Goal: Task Accomplishment & Management: Use online tool/utility

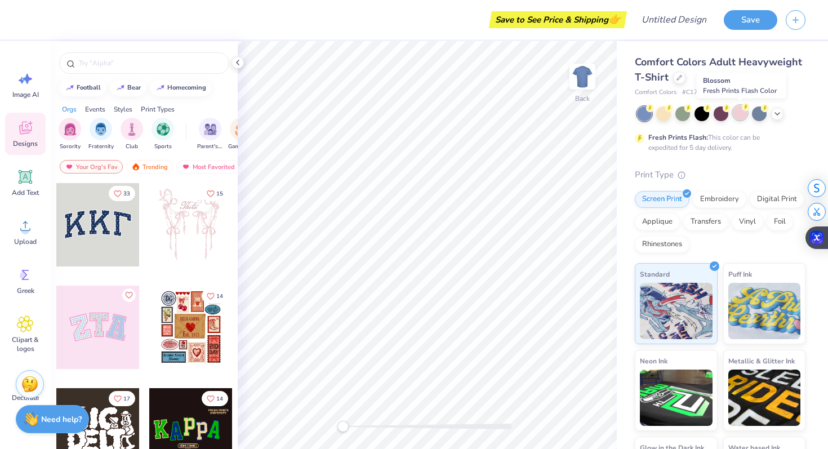
click at [737, 108] on div at bounding box center [739, 112] width 15 height 15
click at [18, 189] on span "Add Text" at bounding box center [25, 192] width 27 height 9
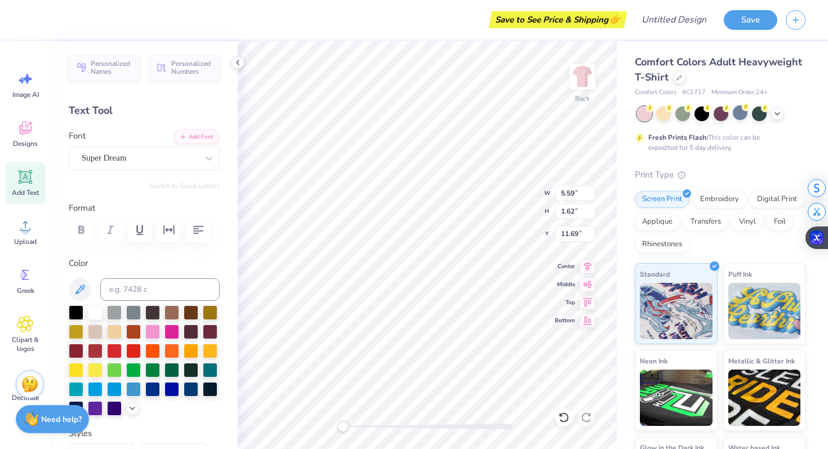
type textarea "AEPHI"
click at [144, 151] on div "Super Dream" at bounding box center [140, 157] width 118 height 17
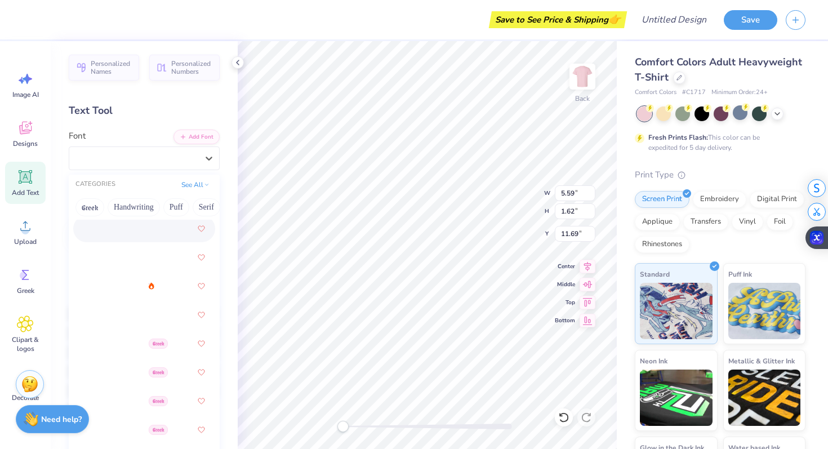
scroll to position [177, 0]
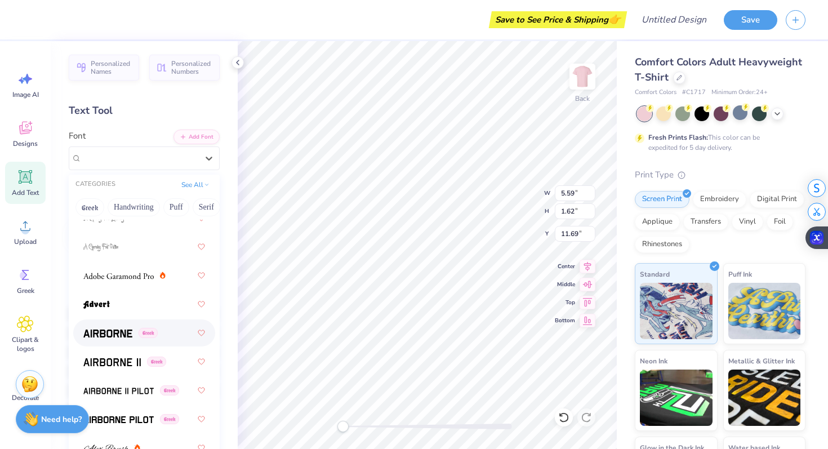
click at [126, 325] on div "Greek" at bounding box center [144, 333] width 122 height 20
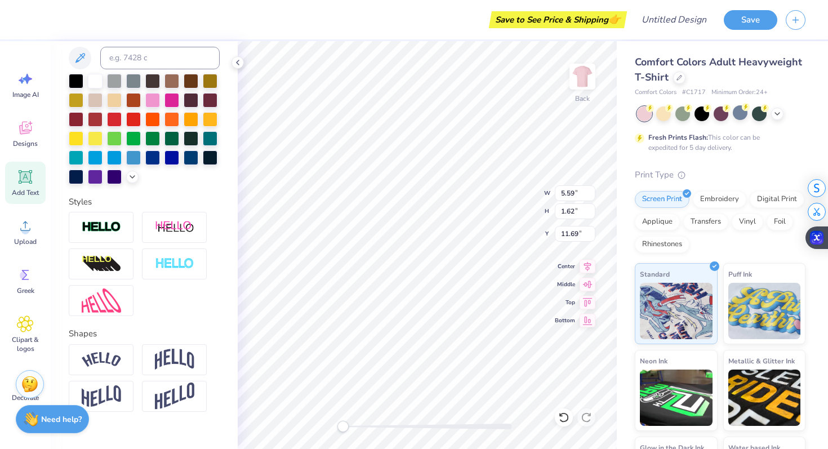
scroll to position [250, 0]
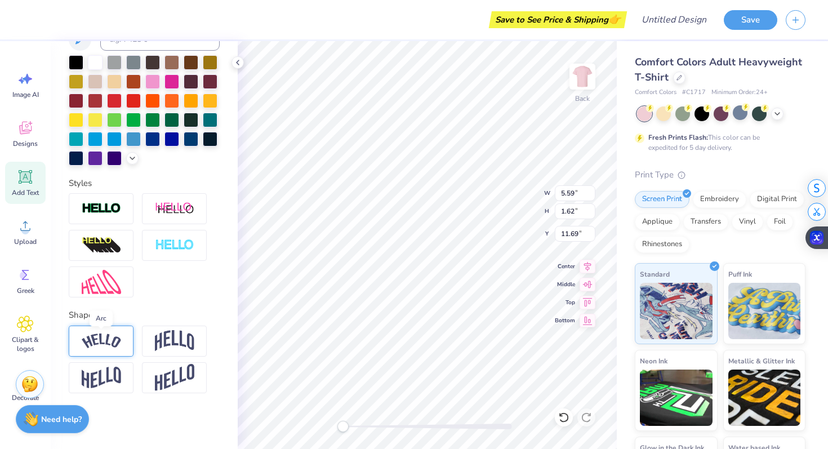
click at [116, 343] on img at bounding box center [101, 340] width 39 height 15
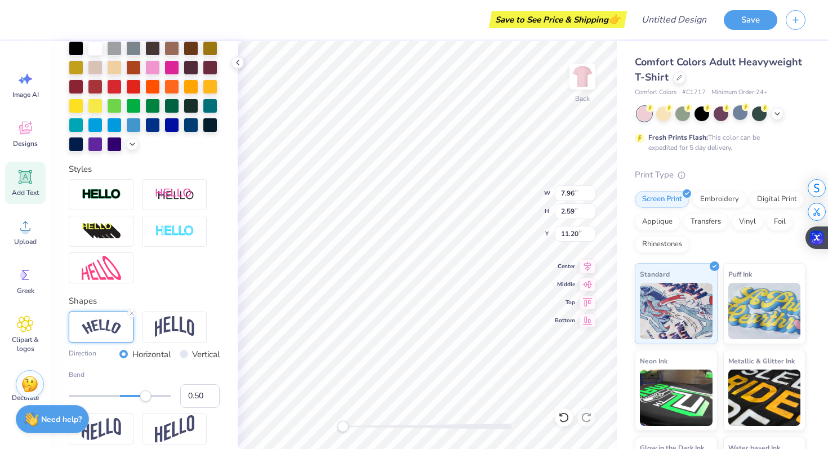
scroll to position [265, 0]
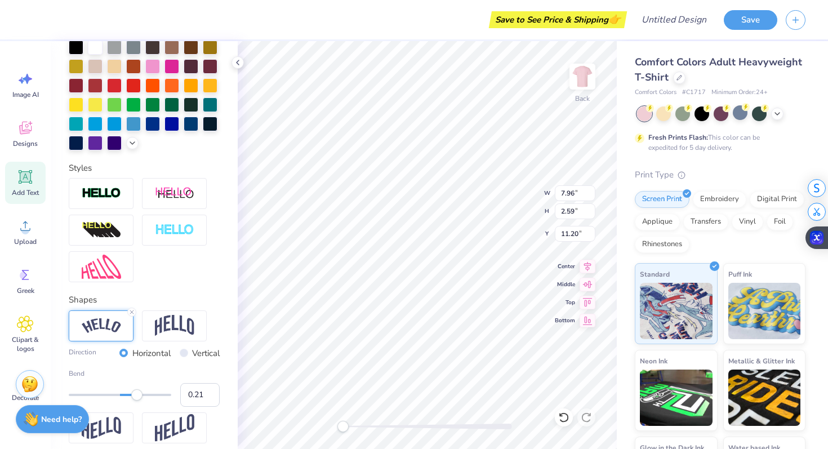
type input "0.20"
drag, startPoint x: 141, startPoint y: 396, endPoint x: 129, endPoint y: 396, distance: 11.8
click at [129, 396] on div "Accessibility label" at bounding box center [129, 394] width 11 height 11
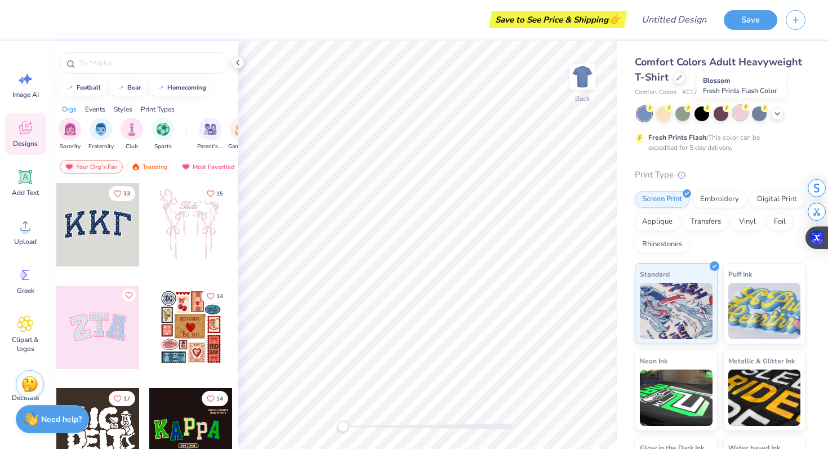
click at [744, 110] on icon at bounding box center [745, 107] width 8 height 8
click at [0, 245] on div "Image AI Designs Add Text Upload Greek Clipart & logos Decorate" at bounding box center [25, 245] width 51 height 408
click at [18, 233] on icon at bounding box center [25, 225] width 17 height 17
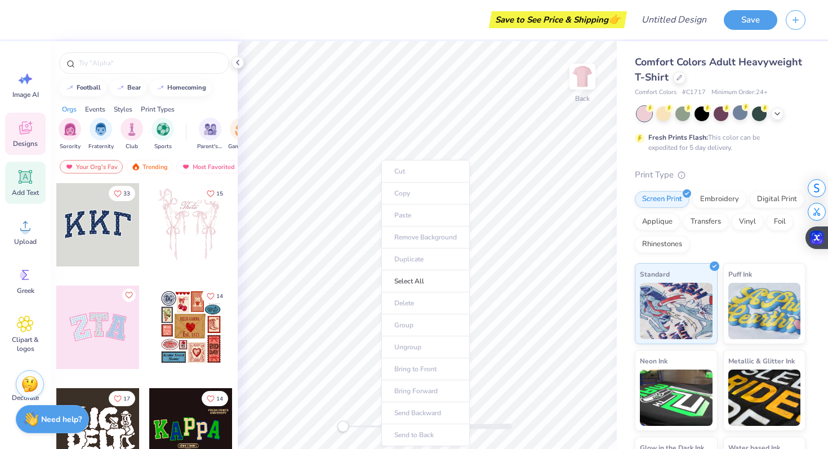
click at [31, 195] on span "Add Text" at bounding box center [25, 192] width 27 height 9
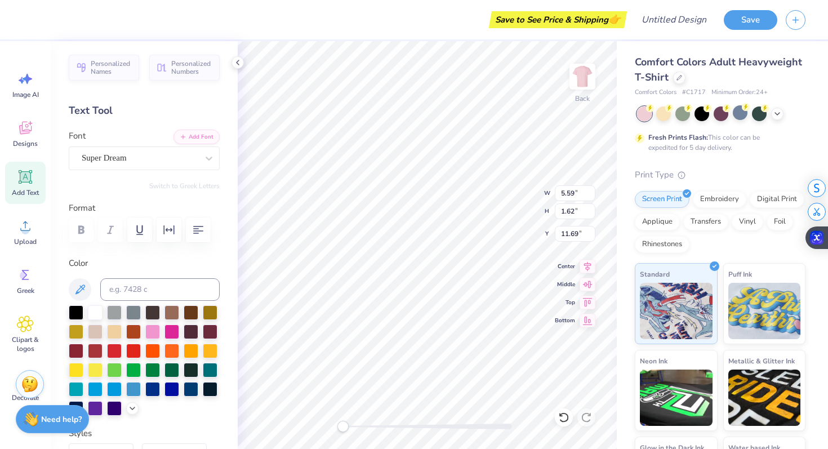
paste textarea "A"
type textarea "A"
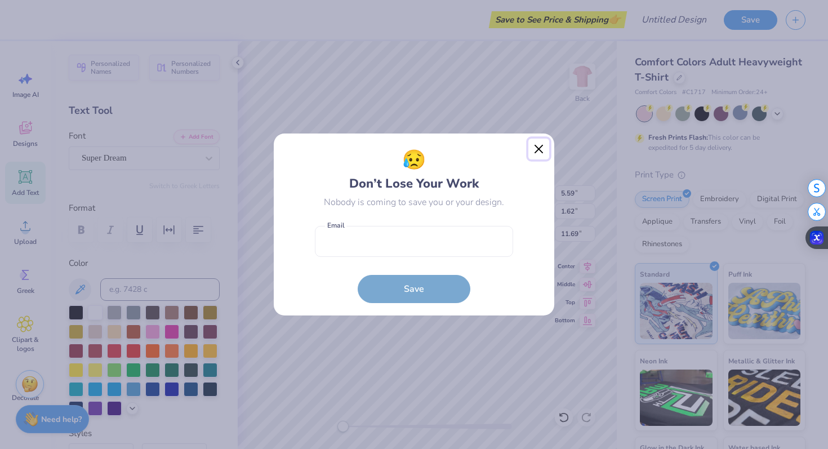
click at [539, 151] on button "Close" at bounding box center [538, 148] width 21 height 21
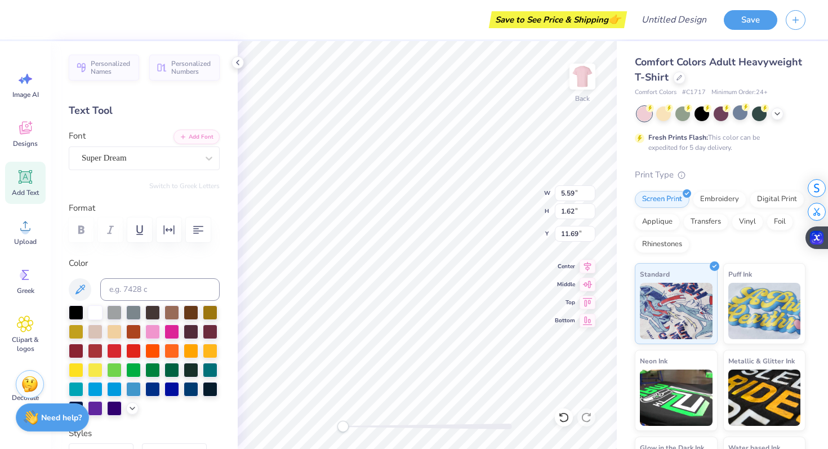
click at [26, 406] on div "Need help? Chat with us." at bounding box center [52, 417] width 73 height 28
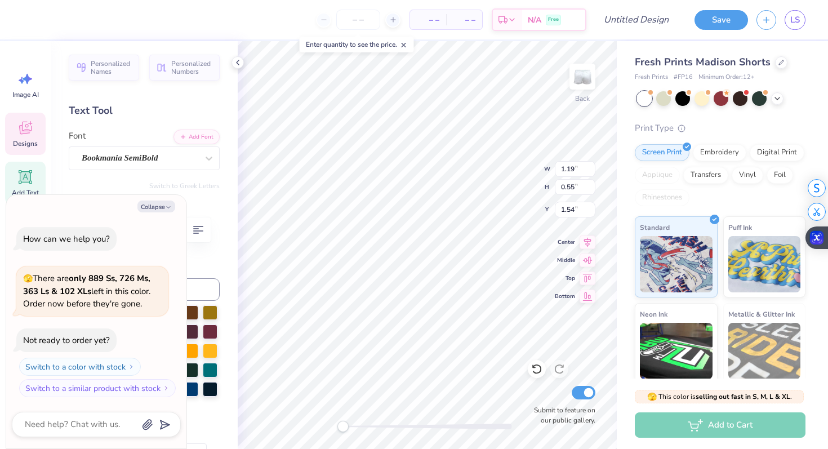
type textarea "x"
type textarea "j"
type textarea "x"
type textarea "jj"
type textarea "x"
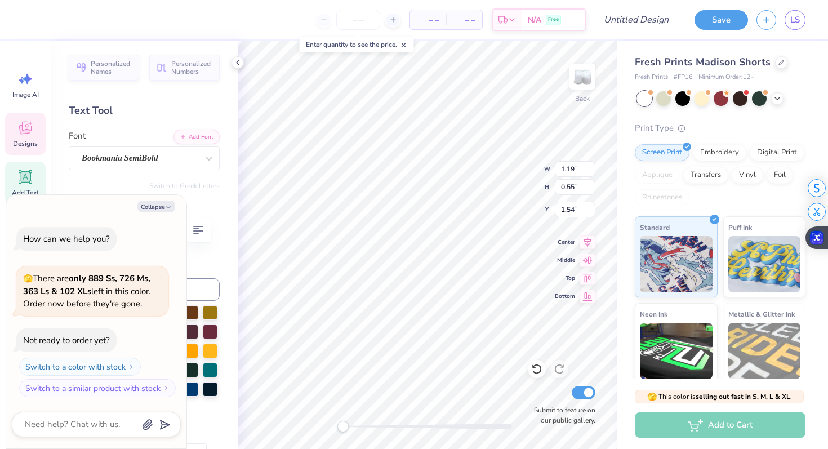
type textarea "j"
type textarea "x"
click at [497, 185] on div "Back W 1.19 1.19 " H 0.55 0.55 " Y 1.54 1.54 " Center Middle Top Bottom Submit …" at bounding box center [427, 245] width 379 height 408
click at [500, 179] on div "Back W 0.80 0.80 " H 0.49 0.49 " Y 1.51 1.51 " Center Middle Top Bottom Submit …" at bounding box center [427, 245] width 379 height 408
type textarea "x"
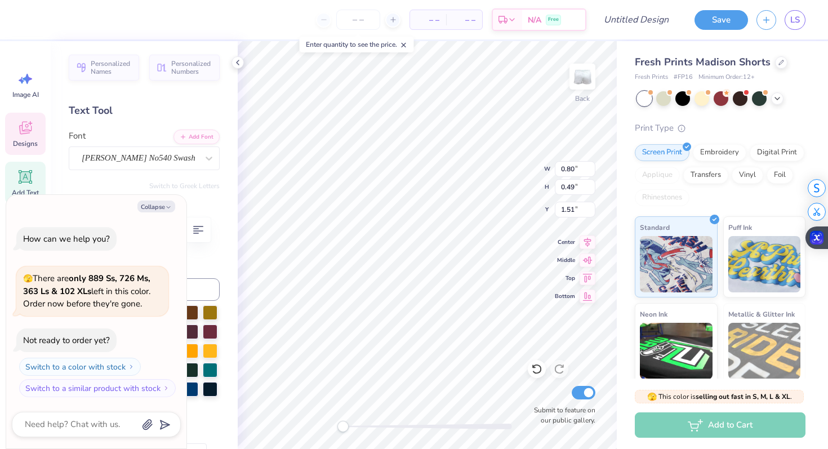
type textarea "Al"
type textarea "x"
type textarea "Al["
type textarea "x"
type textarea "Al[h"
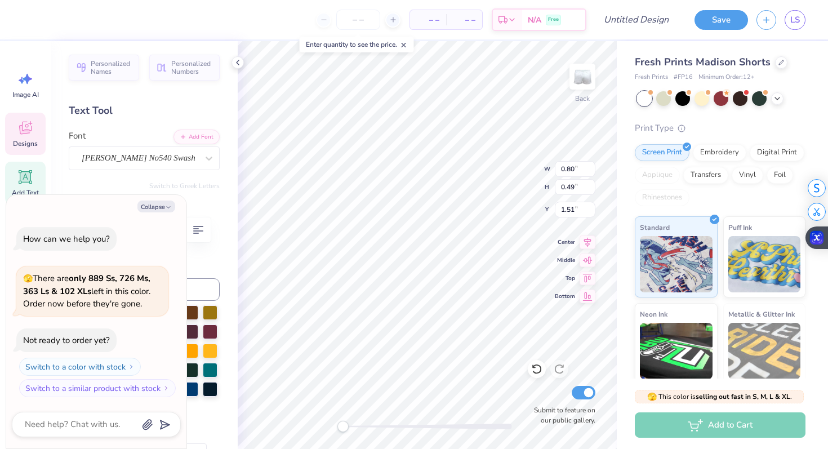
type textarea "x"
type textarea "Al[ha"
type textarea "x"
type textarea "Al[ha"
type textarea "x"
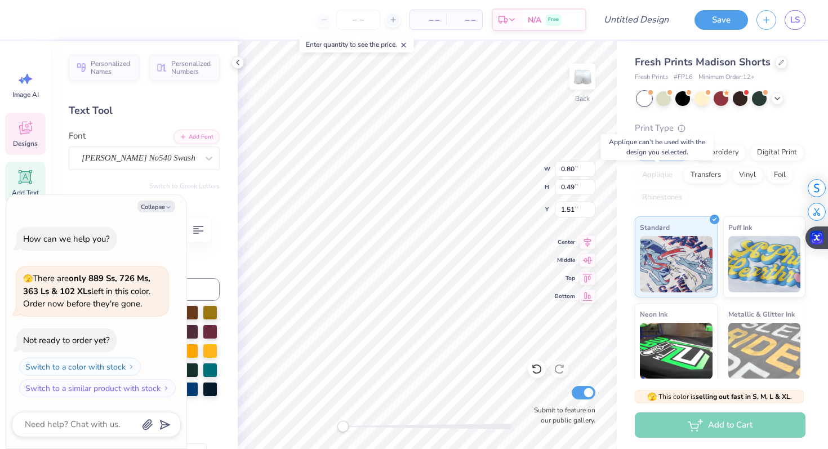
type textarea "Al[ha"
type textarea "x"
type textarea "Al[h"
type textarea "x"
type textarea "Al["
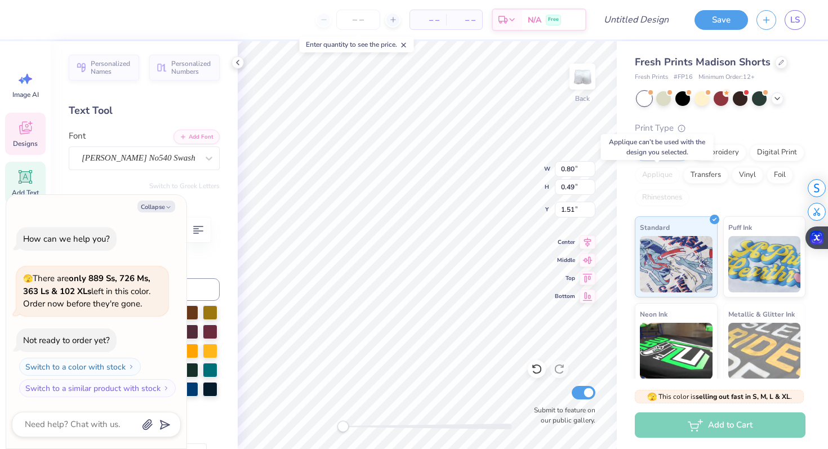
type textarea "x"
type textarea "Al"
type textarea "x"
type textarea "Alp"
type textarea "x"
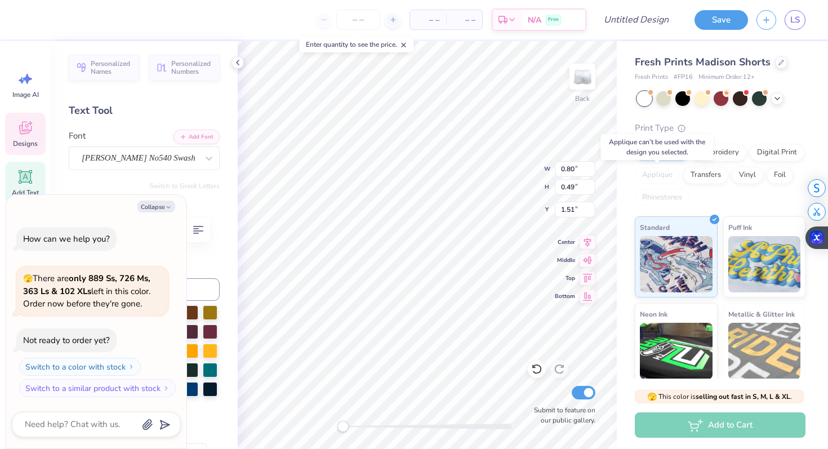
type textarea "Alph"
type textarea "x"
type textarea "Alpha"
type textarea "x"
type textarea "Alpha"
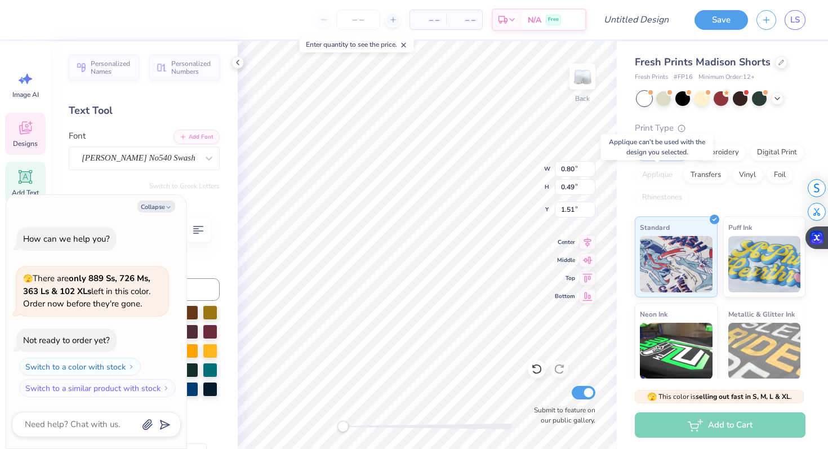
scroll to position [0, 1]
type textarea "x"
type textarea "Alpha"
type textarea "x"
type textarea "Alph"
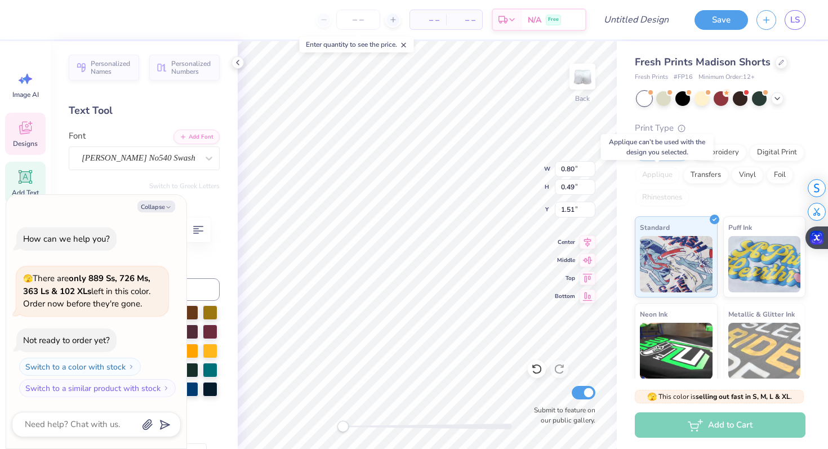
scroll to position [0, 0]
type textarea "x"
type textarea "Alp"
type textarea "x"
type textarea "Alph"
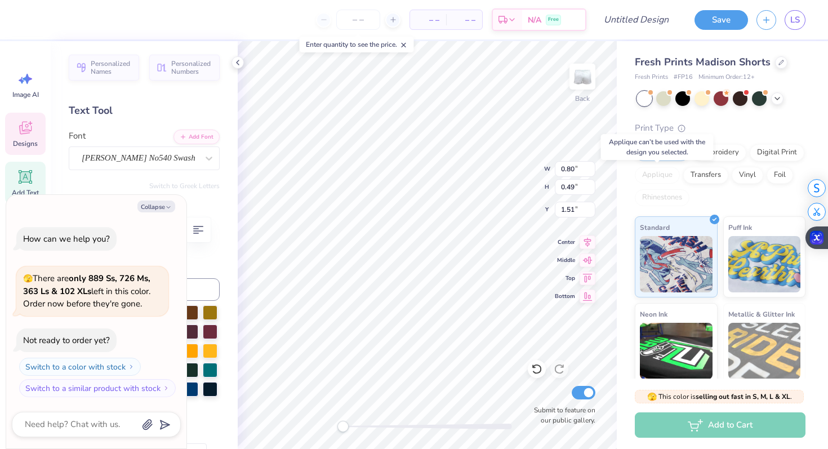
type textarea "x"
type textarea "Alpha"
type textarea "x"
type textarea "Alpha"
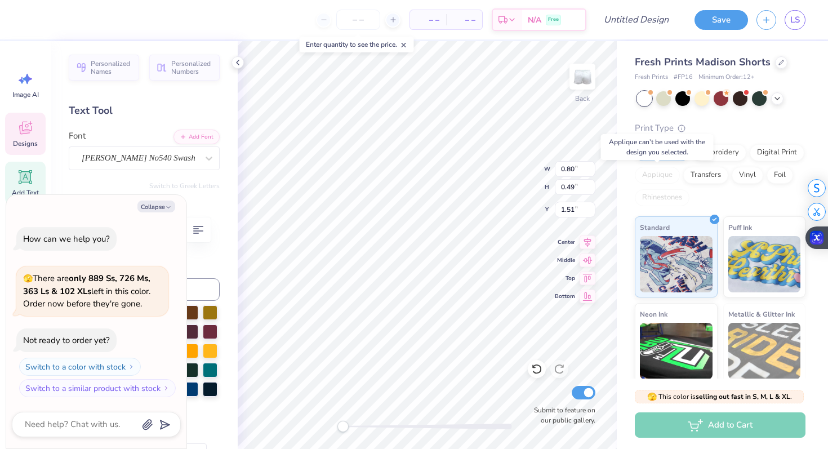
type textarea "x"
type textarea "Alpha W"
type textarea "x"
type textarea "Alpha"
type textarea "x"
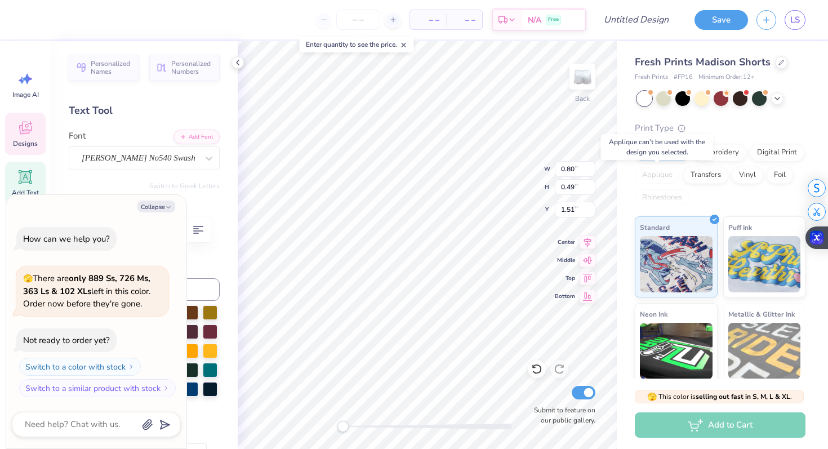
type textarea "Alpha E"
type textarea "x"
type textarea "Alpha Ep"
type textarea "x"
type textarea "Alpha Eps"
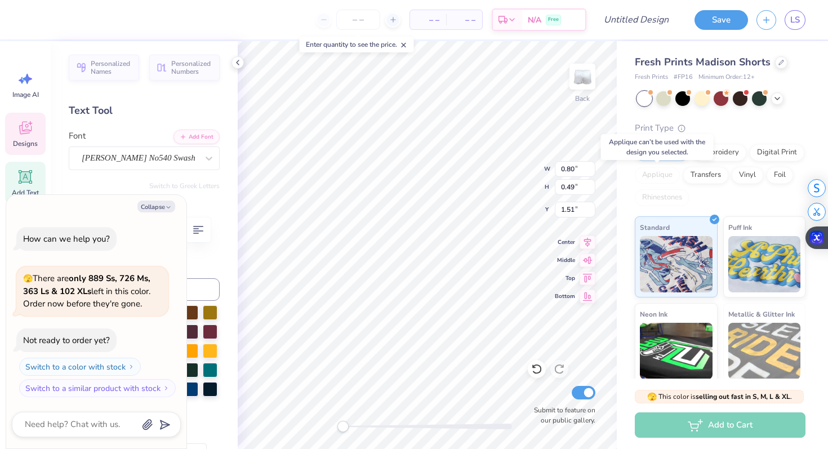
type textarea "x"
type textarea "Alpha Epsi"
type textarea "x"
type textarea "Alpha Epsil"
type textarea "x"
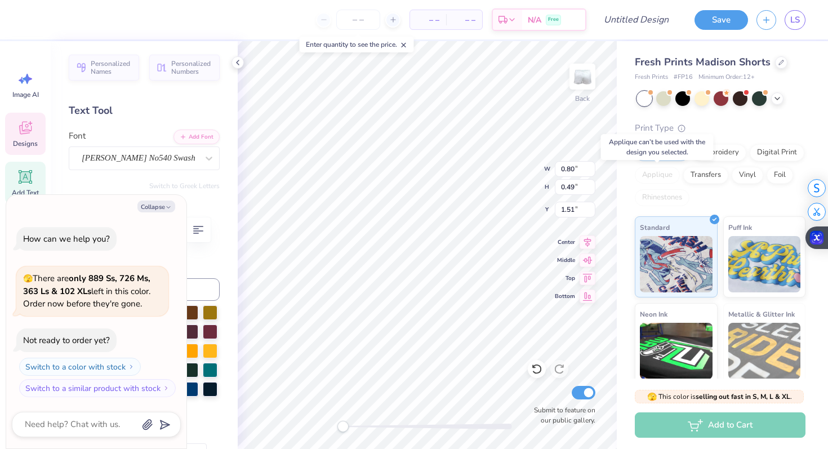
type textarea "Alpha Epsilo"
type textarea "x"
type textarea "Alpha Epsilon"
type textarea "x"
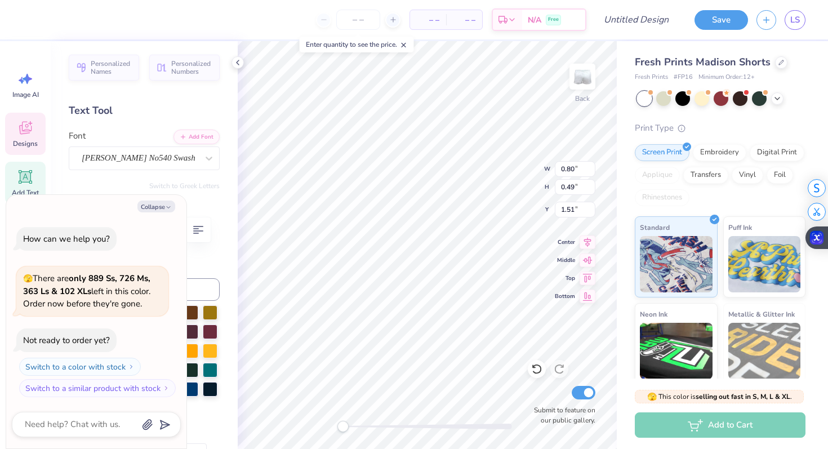
type textarea "Alpha Epsilon"
type textarea "x"
type input "1.16"
type input "0.16"
type input "2.16"
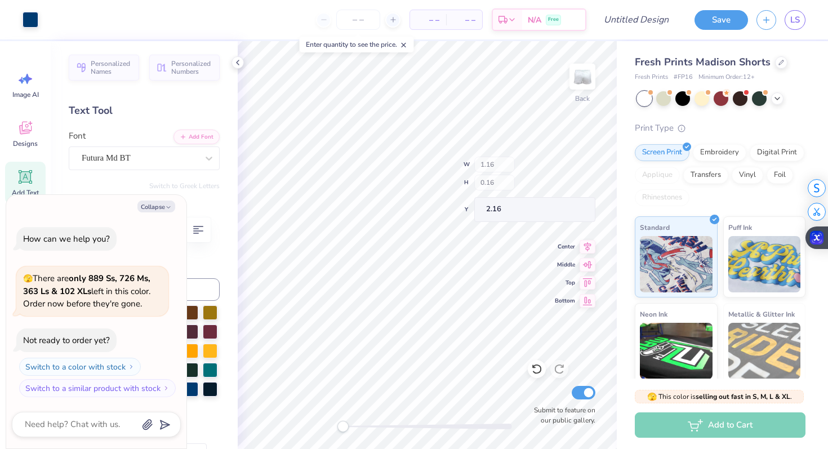
click at [525, 188] on div "Back W 1.16 H 0.16 Y 2.16 Center Middle Top Bottom Submit to feature on our pub…" at bounding box center [427, 245] width 379 height 408
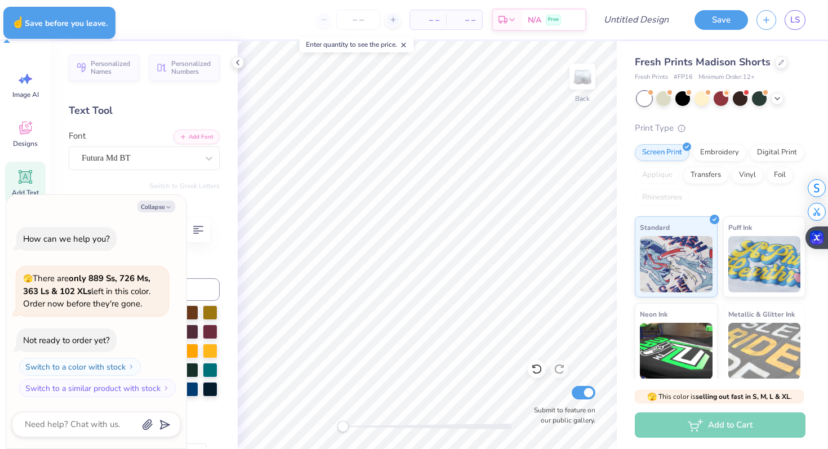
type textarea "x"
